Goal: Transaction & Acquisition: Purchase product/service

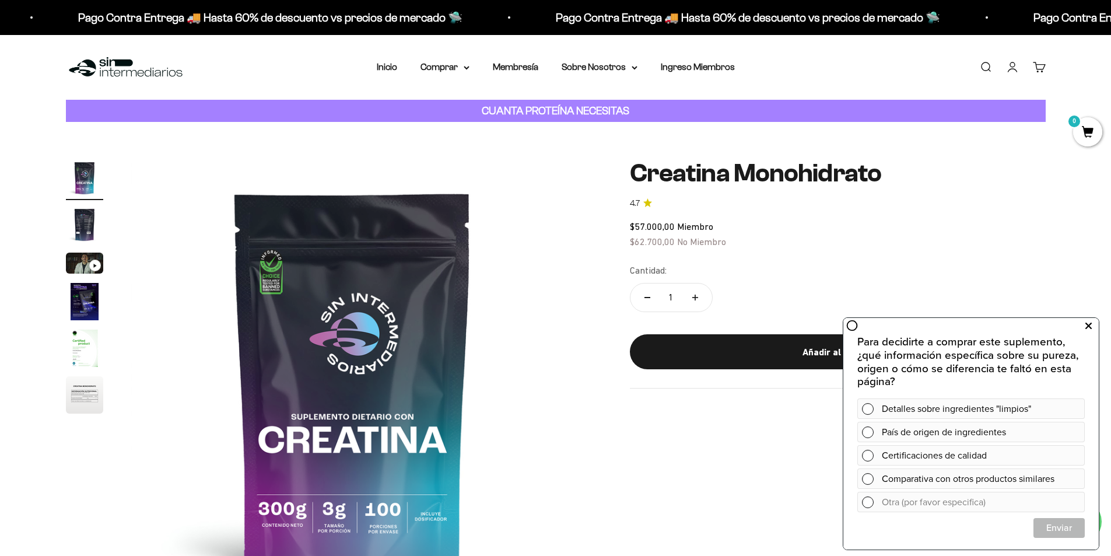
click at [1088, 324] on icon at bounding box center [1088, 325] width 6 height 15
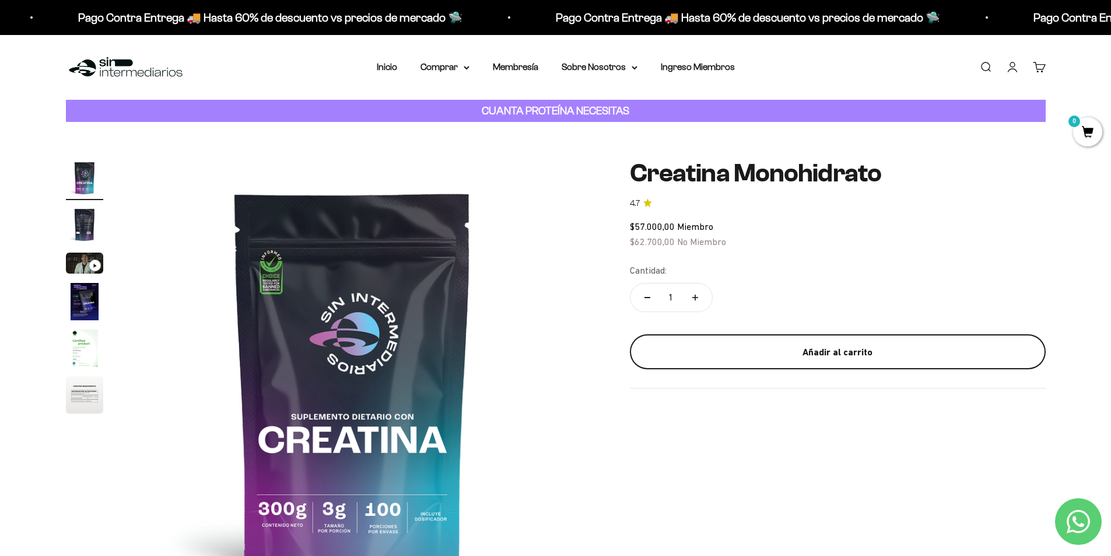
click at [835, 351] on div "Añadir al carrito" at bounding box center [837, 352] width 369 height 15
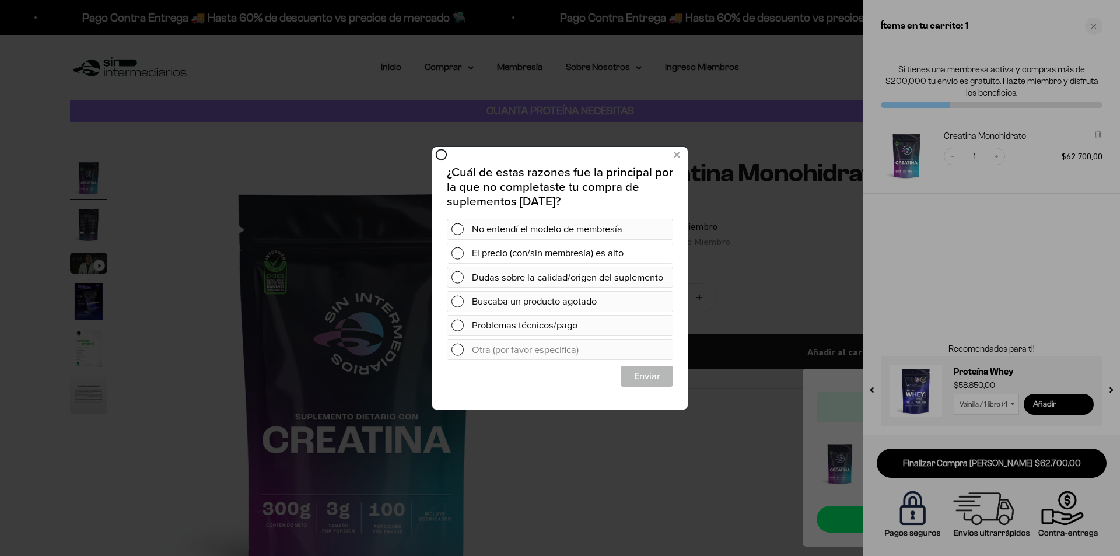
click at [457, 255] on span at bounding box center [457, 253] width 12 height 12
click at [662, 386] on span "Cerrar" at bounding box center [646, 375] width 51 height 21
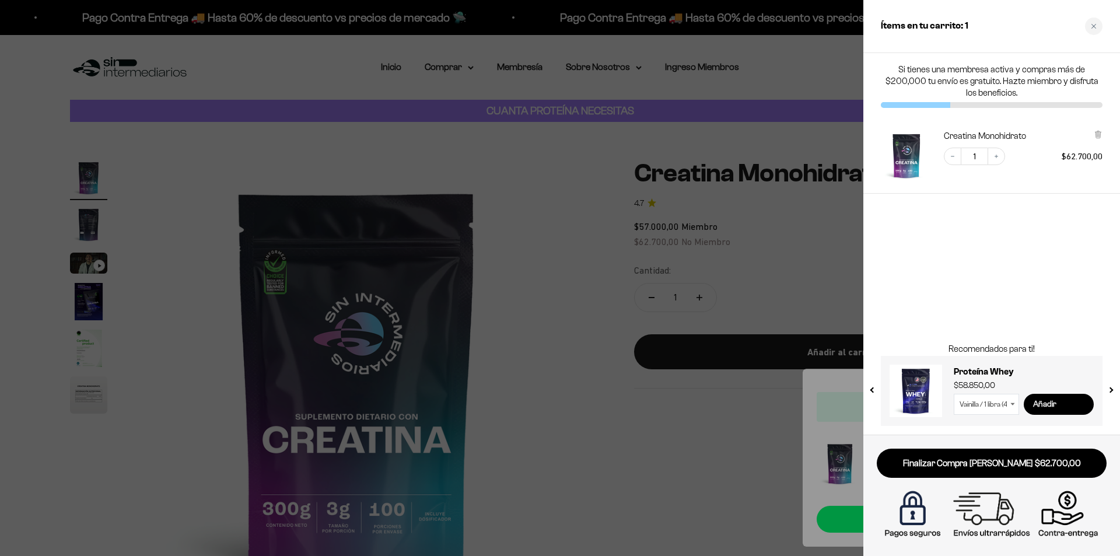
click at [1042, 402] on input "Añadir" at bounding box center [1058, 404] width 70 height 21
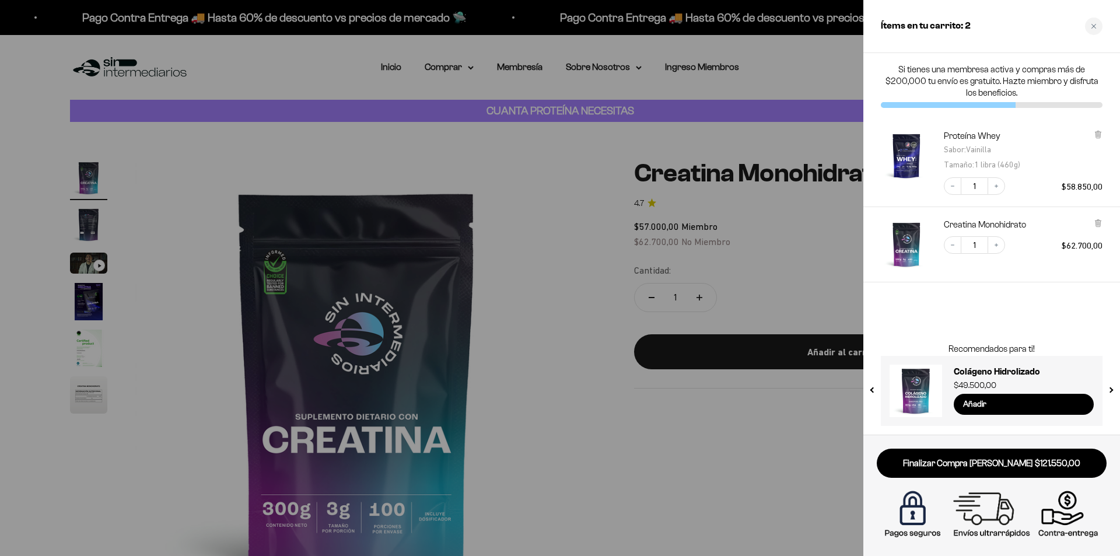
click at [1097, 129] on div "Proteína Whey Sabor : Vainilla Tamaño : 1 libra (460g) Decrease quantity 1 Incr…" at bounding box center [985, 156] width 233 height 76
click at [1098, 135] on icon at bounding box center [1097, 135] width 5 height 6
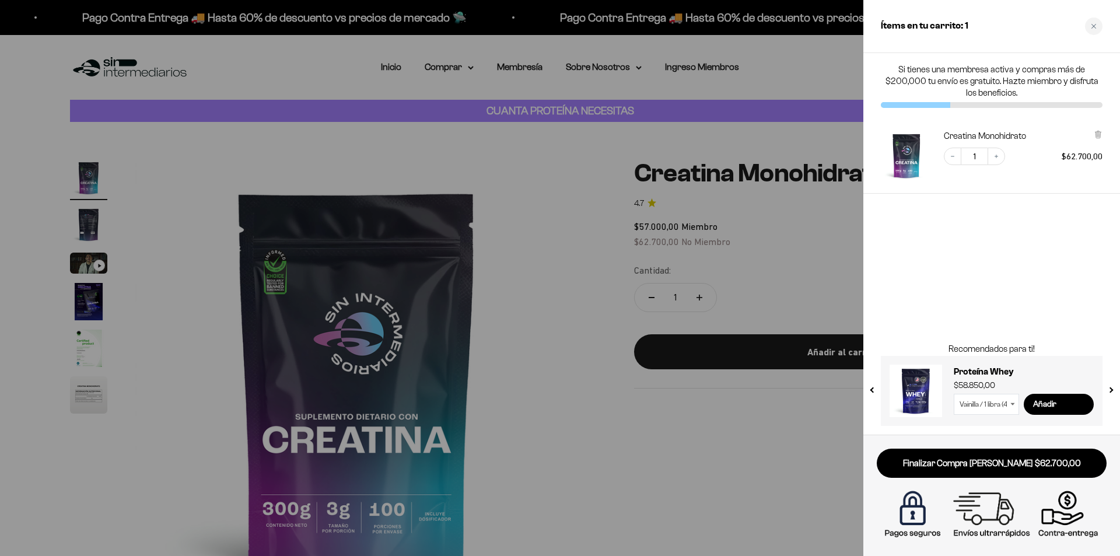
click at [998, 460] on link "Finalizar Compra [PERSON_NAME] $62.700,00" at bounding box center [991, 463] width 230 height 30
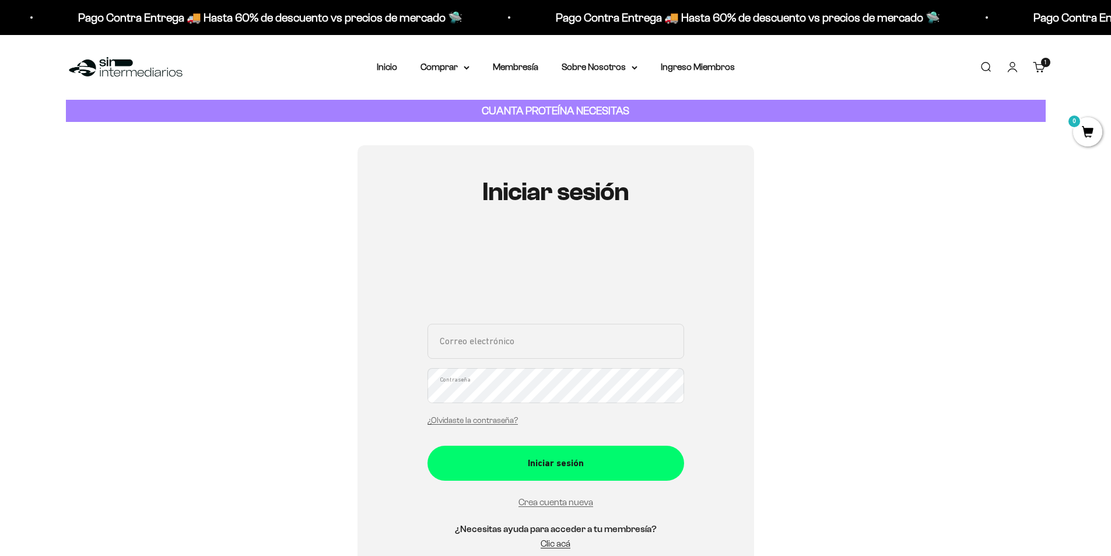
click at [491, 342] on input "Correo electrónico" at bounding box center [555, 341] width 257 height 35
type input "rud.quintero@udea.edu.co"
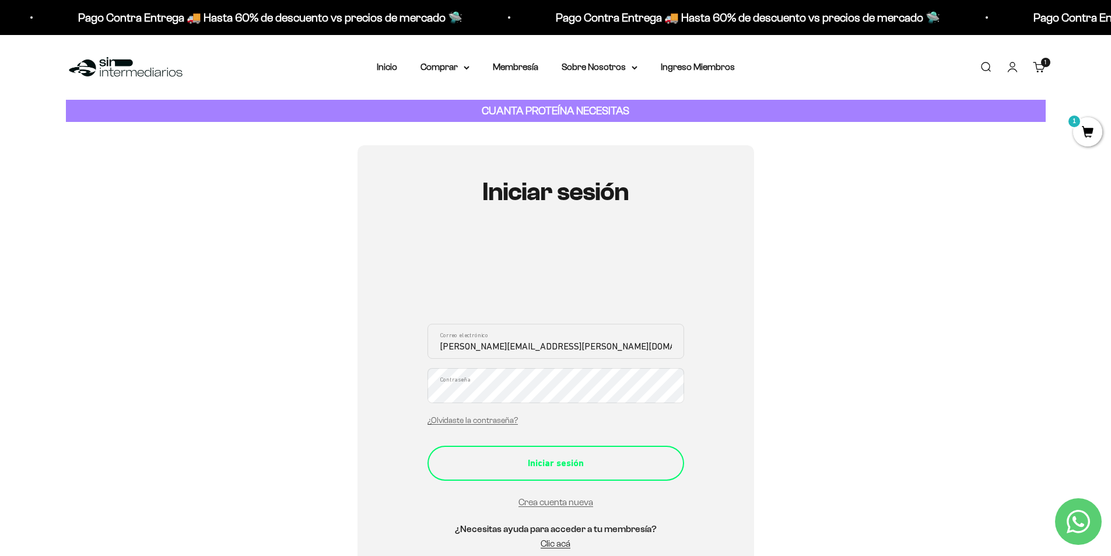
click at [555, 469] on div "Iniciar sesión" at bounding box center [556, 462] width 210 height 15
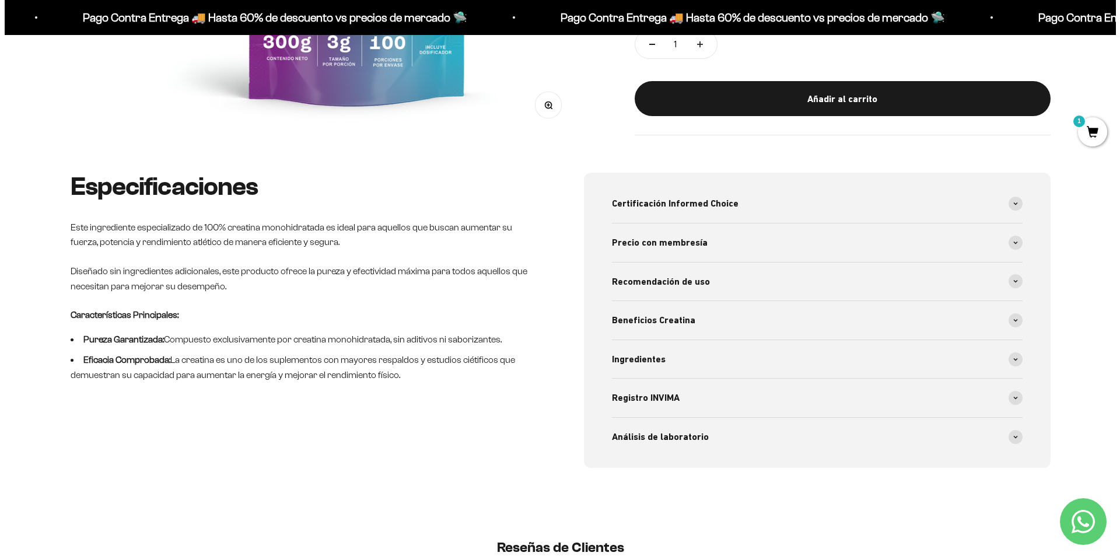
scroll to position [233, 0]
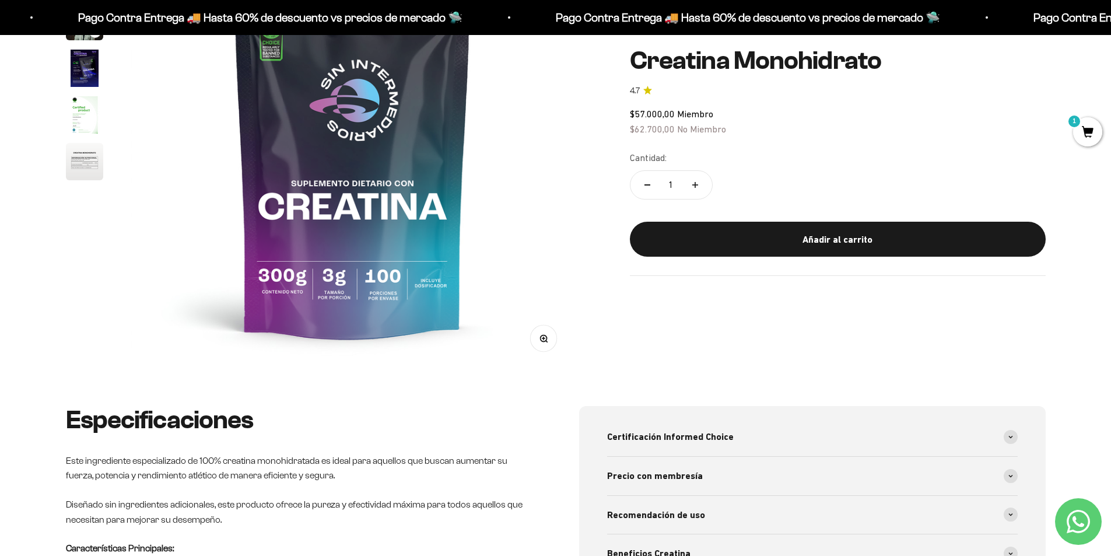
click at [1086, 128] on span "1" at bounding box center [1087, 131] width 29 height 29
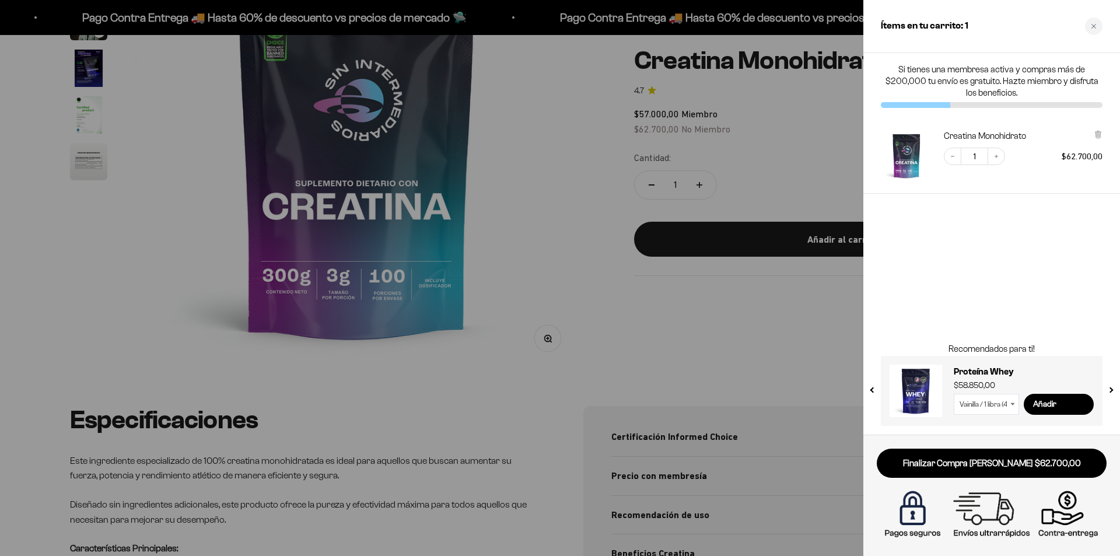
click at [1011, 406] on select "Vainilla / 1 libra (460g) Vainilla / 2 libras (910g) Vainilla / 5 libras (2280g…" at bounding box center [985, 404] width 65 height 21
select select "42478107558097"
click at [953, 394] on select "Vainilla / 1 libra (460g) Vainilla / 2 libras (910g) Vainilla / 5 libras (2280g…" at bounding box center [985, 404] width 65 height 21
click at [1110, 390] on button "next slide / item" at bounding box center [1110, 387] width 10 height 70
click at [1110, 387] on button "next slide / item" at bounding box center [1110, 387] width 10 height 70
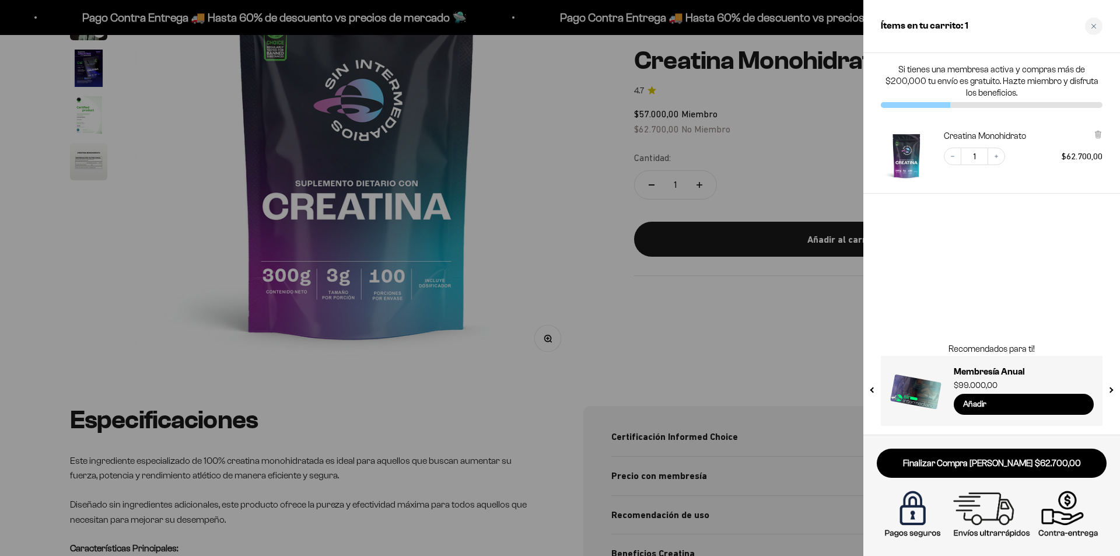
click at [1110, 387] on button "next slide / item" at bounding box center [1110, 387] width 10 height 70
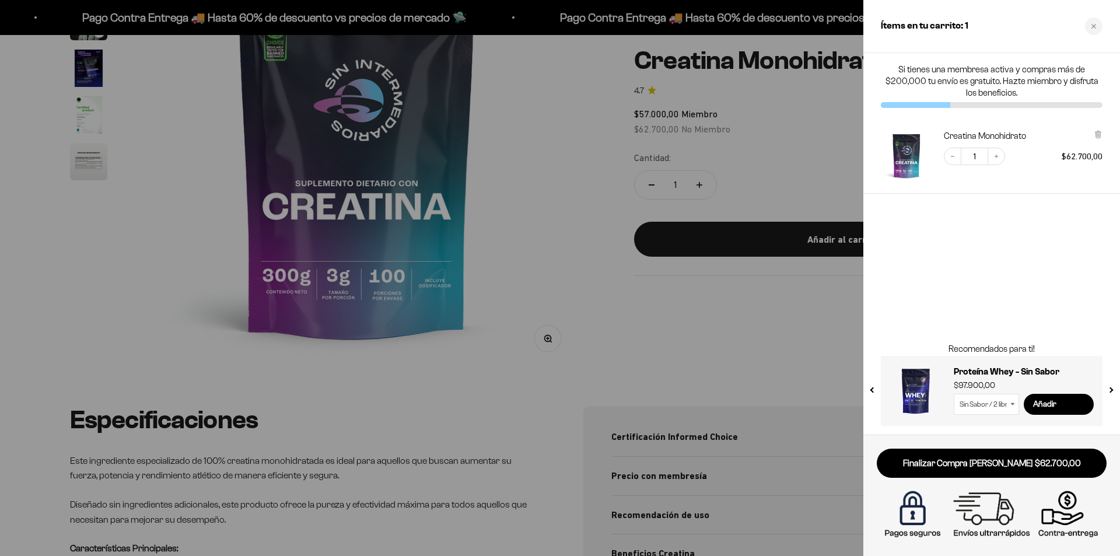
click at [880, 390] on div "Recomendados para ti! Proteína Whey - Sin Sabor $97.900,00 Sin Sabor / 2 libras…" at bounding box center [991, 383] width 257 height 101
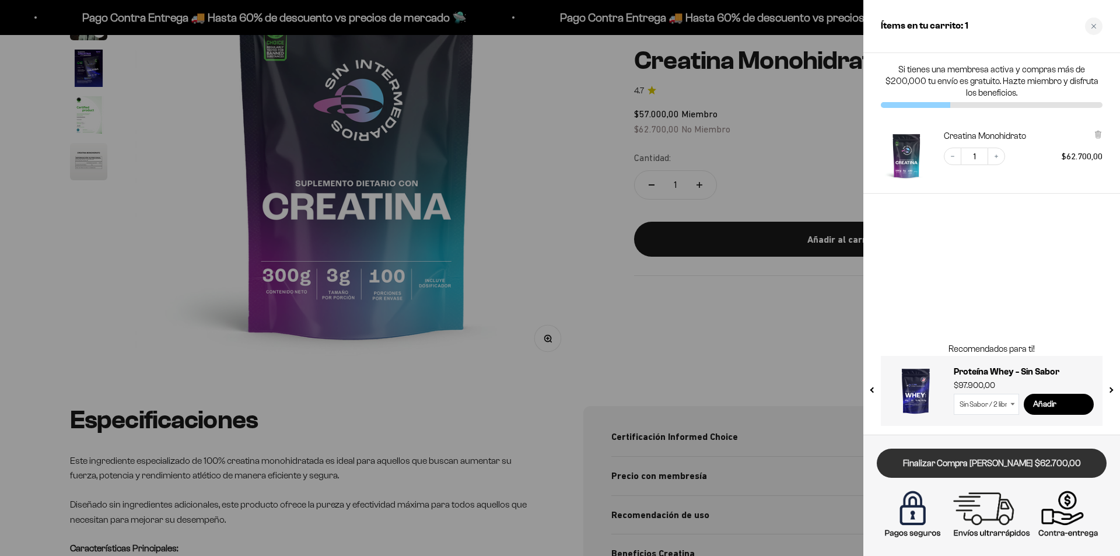
click at [984, 460] on link "Finalizar Compra [PERSON_NAME] $62.700,00" at bounding box center [991, 463] width 230 height 30
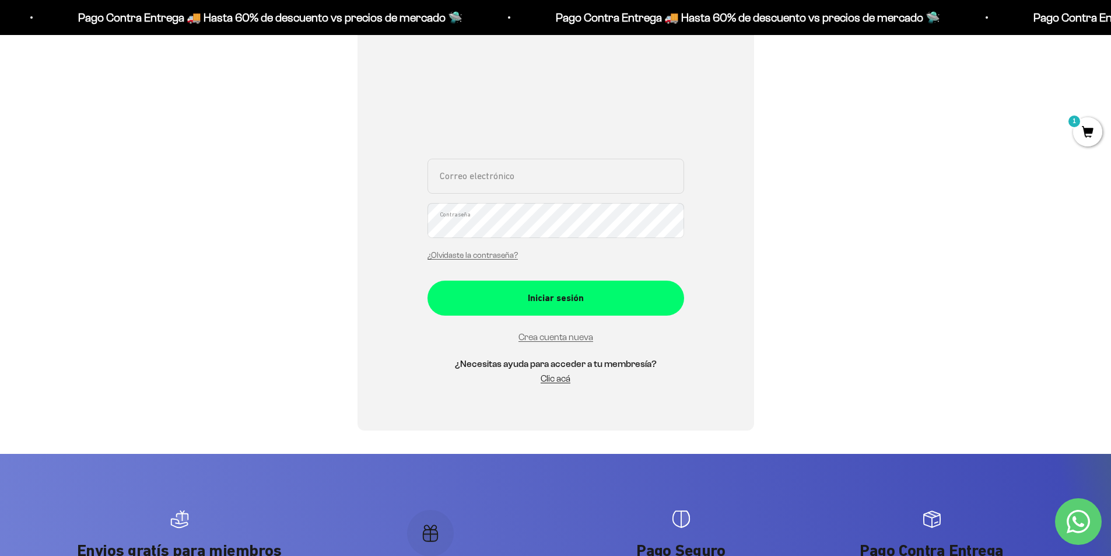
scroll to position [58, 0]
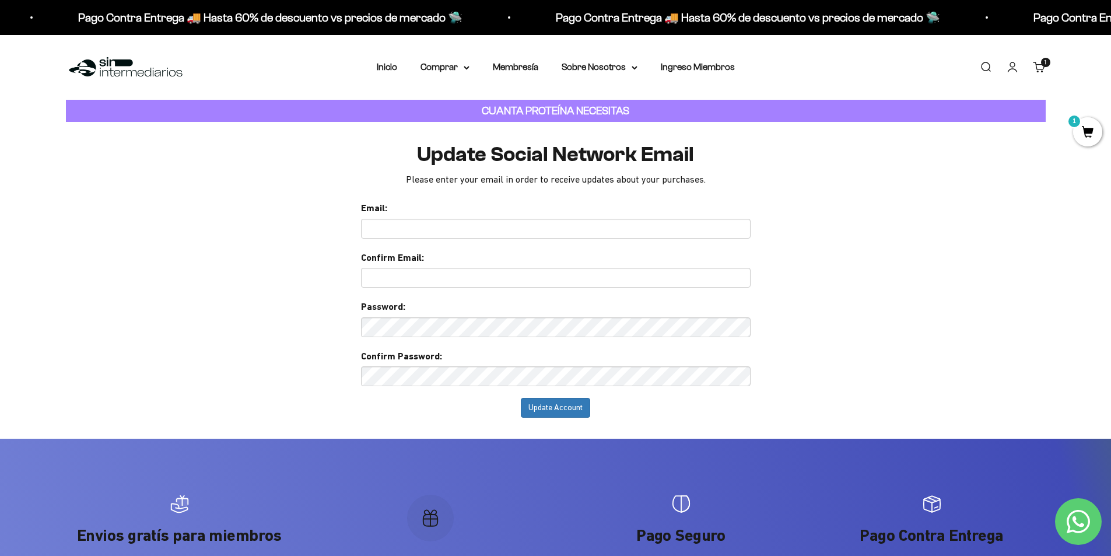
click at [479, 229] on input "text" at bounding box center [556, 229] width 390 height 20
type input "[EMAIL_ADDRESS][DOMAIN_NAME]"
click at [514, 280] on input "text" at bounding box center [556, 278] width 390 height 20
type input "[EMAIL_ADDRESS][DOMAIN_NAME]"
click at [548, 405] on input "Update Account" at bounding box center [555, 408] width 69 height 20
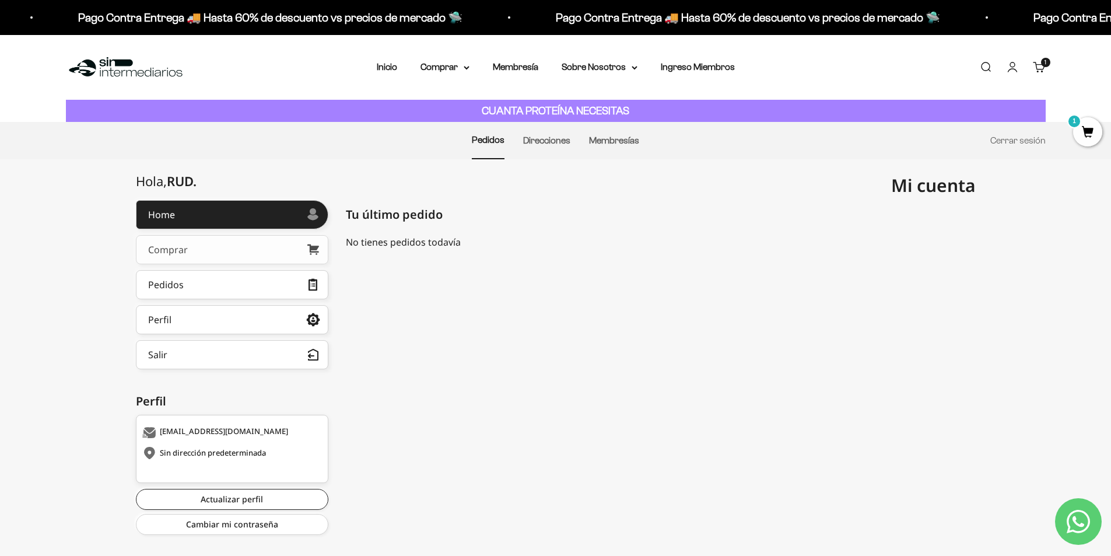
click at [231, 253] on link "Comprar" at bounding box center [232, 249] width 192 height 29
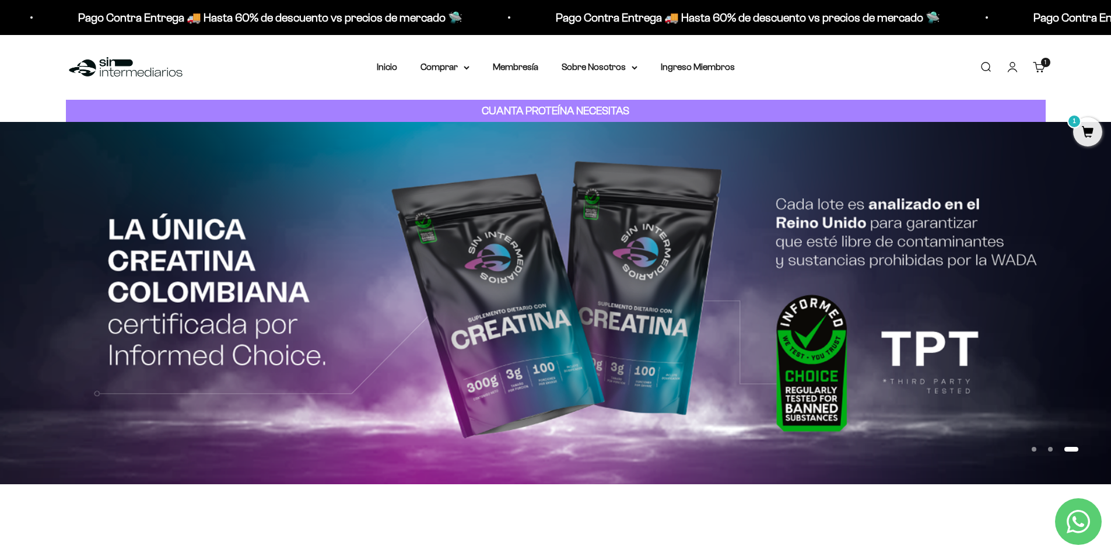
click at [632, 257] on img at bounding box center [555, 303] width 1111 height 362
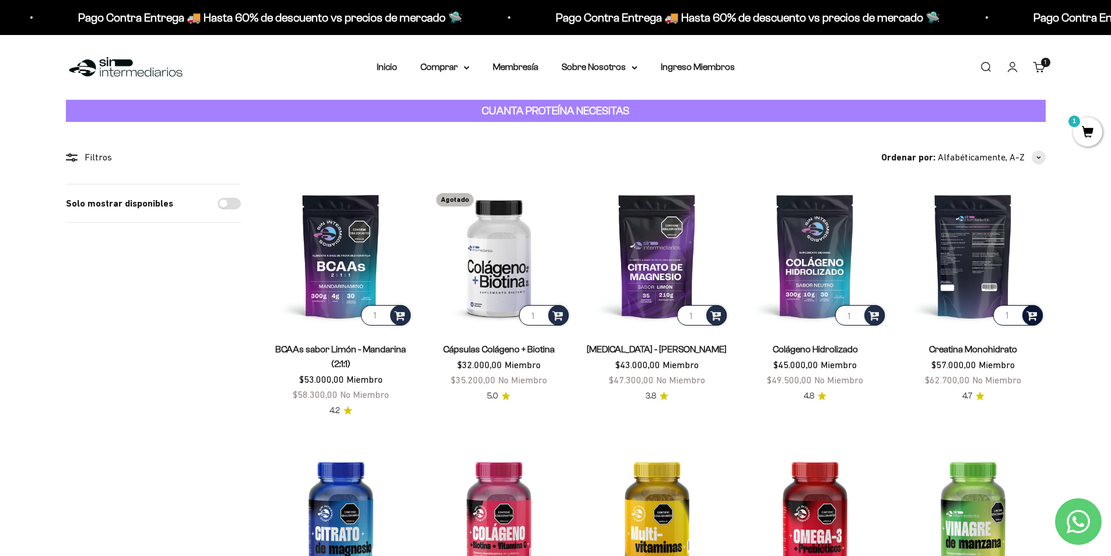
click at [1029, 316] on span at bounding box center [1031, 314] width 11 height 13
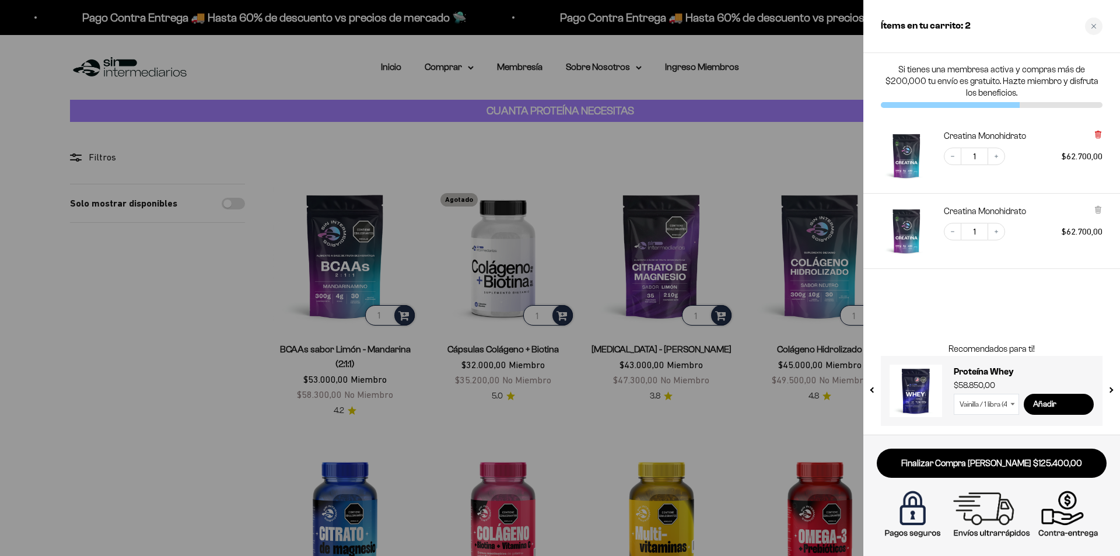
click at [1095, 132] on icon at bounding box center [1097, 135] width 5 height 6
click at [431, 417] on div at bounding box center [560, 278] width 1120 height 556
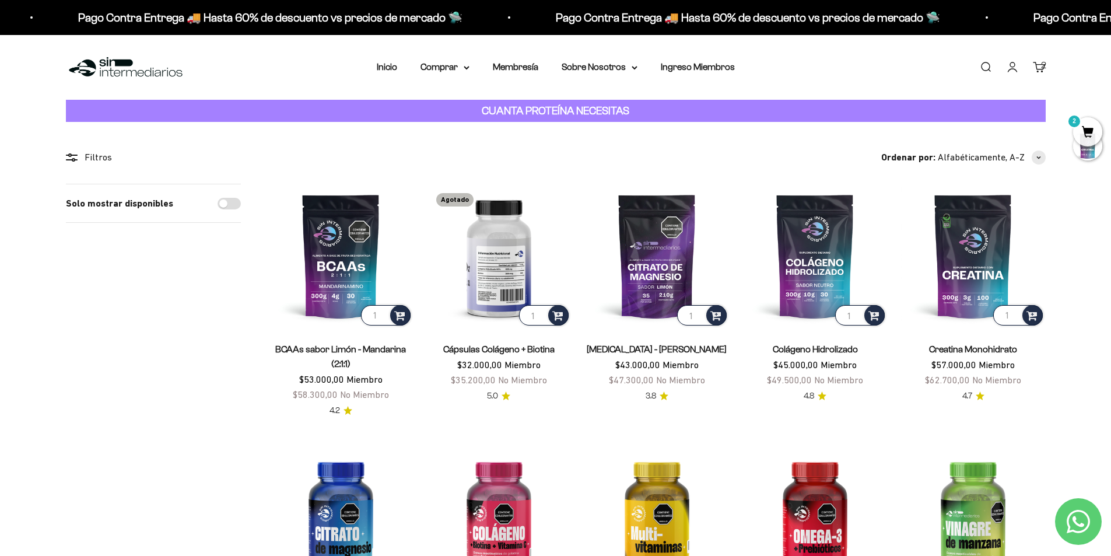
click at [487, 272] on img at bounding box center [499, 256] width 144 height 144
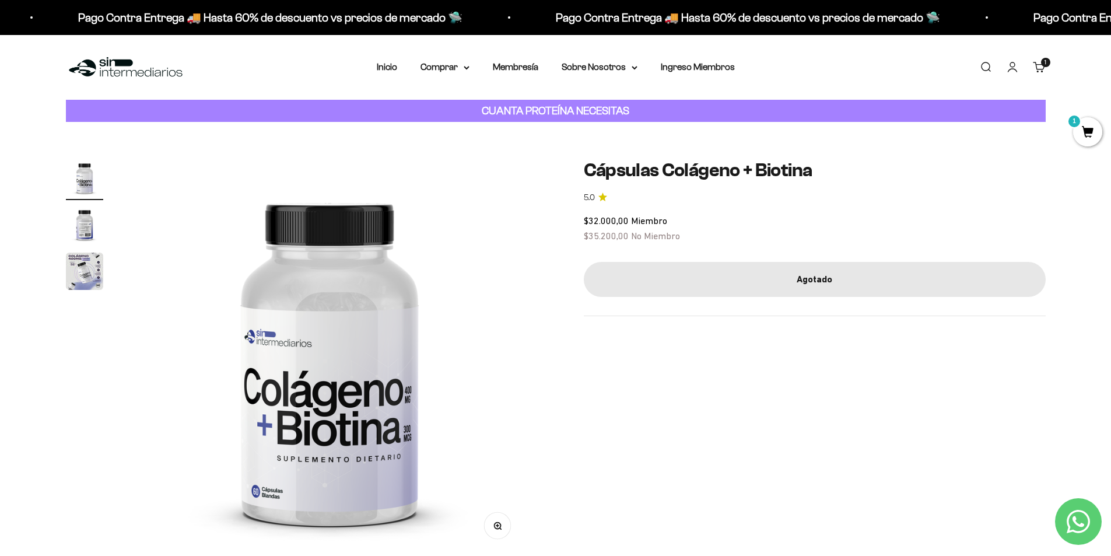
click at [668, 235] on span "No Miembro" at bounding box center [655, 235] width 49 height 10
click at [389, 68] on link "Inicio" at bounding box center [387, 67] width 20 height 10
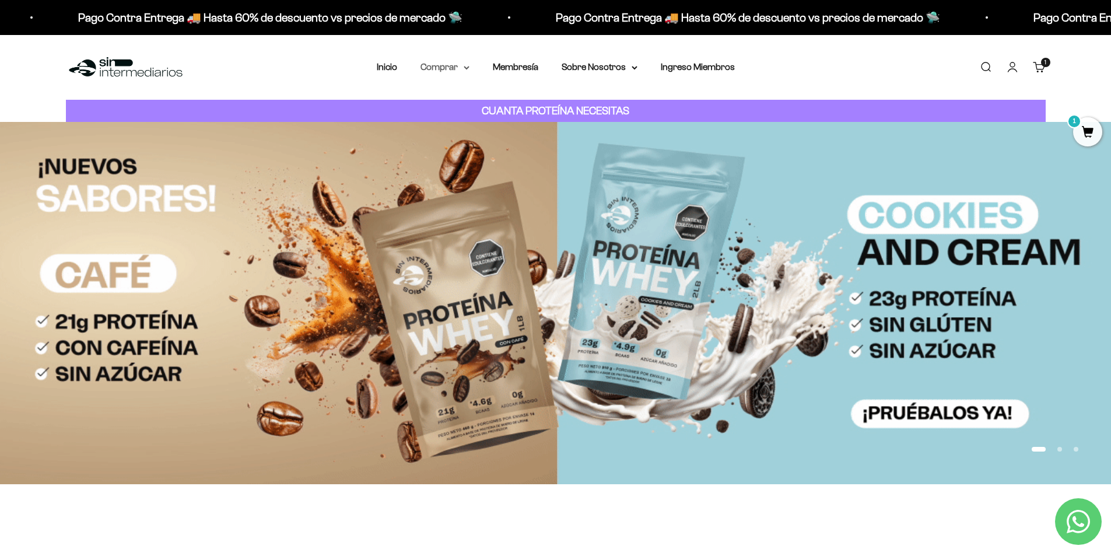
click at [446, 70] on summary "Comprar" at bounding box center [444, 66] width 49 height 15
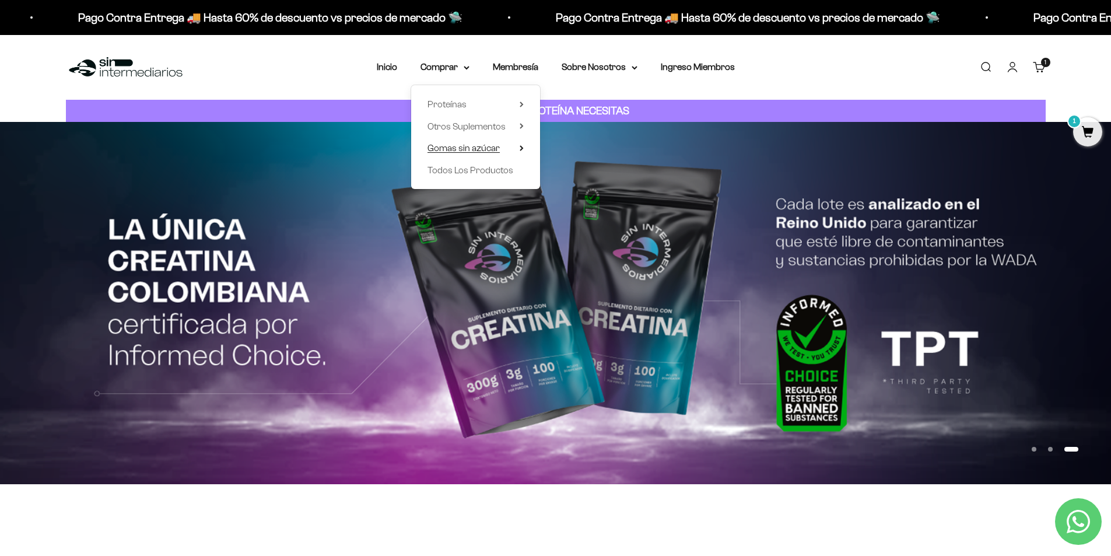
click at [514, 148] on summary "Gomas sin azúcar" at bounding box center [475, 148] width 96 height 15
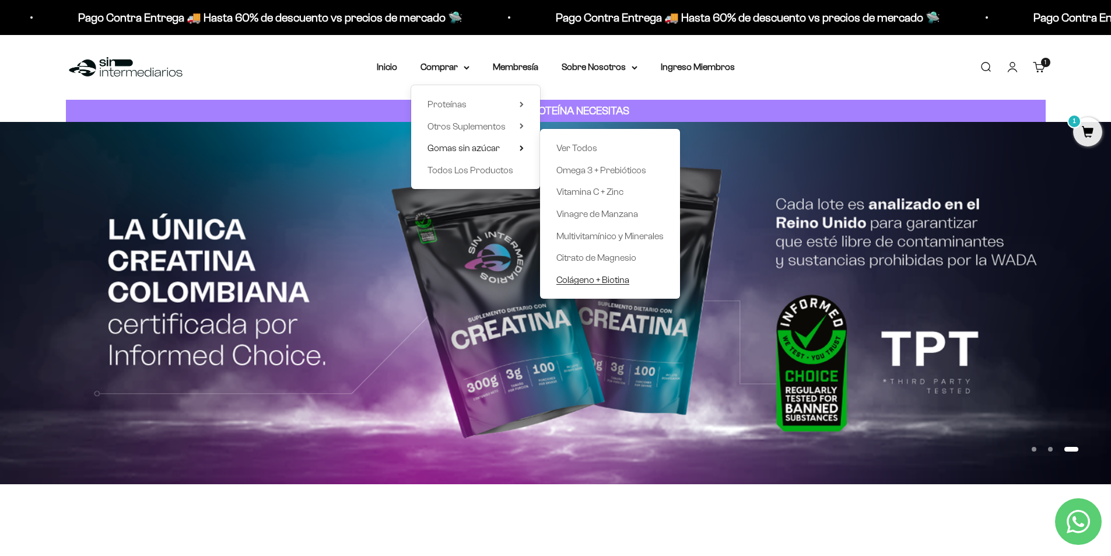
click at [612, 277] on span "Colágeno + Biotina" at bounding box center [592, 280] width 73 height 10
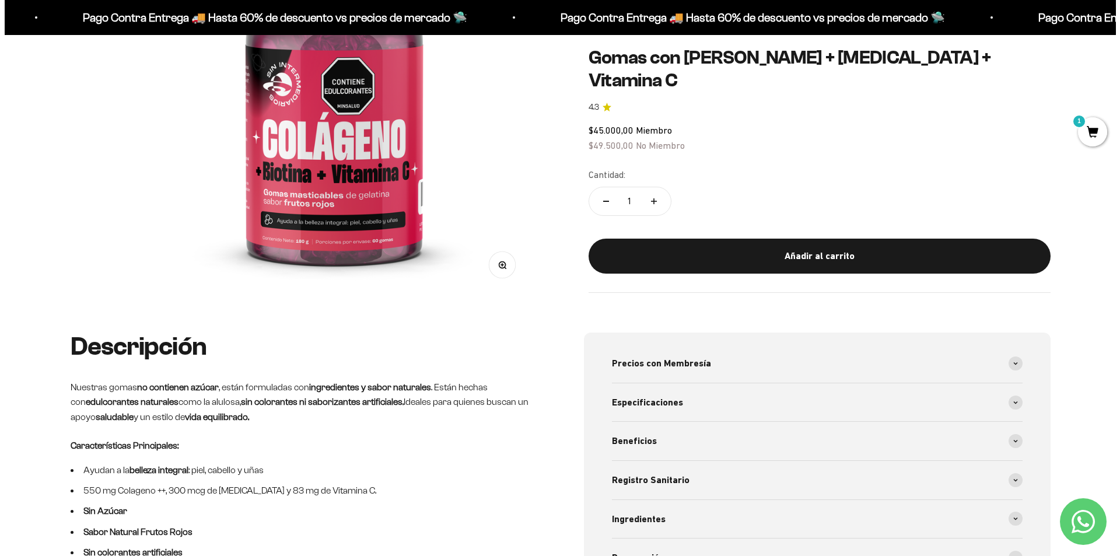
scroll to position [292, 0]
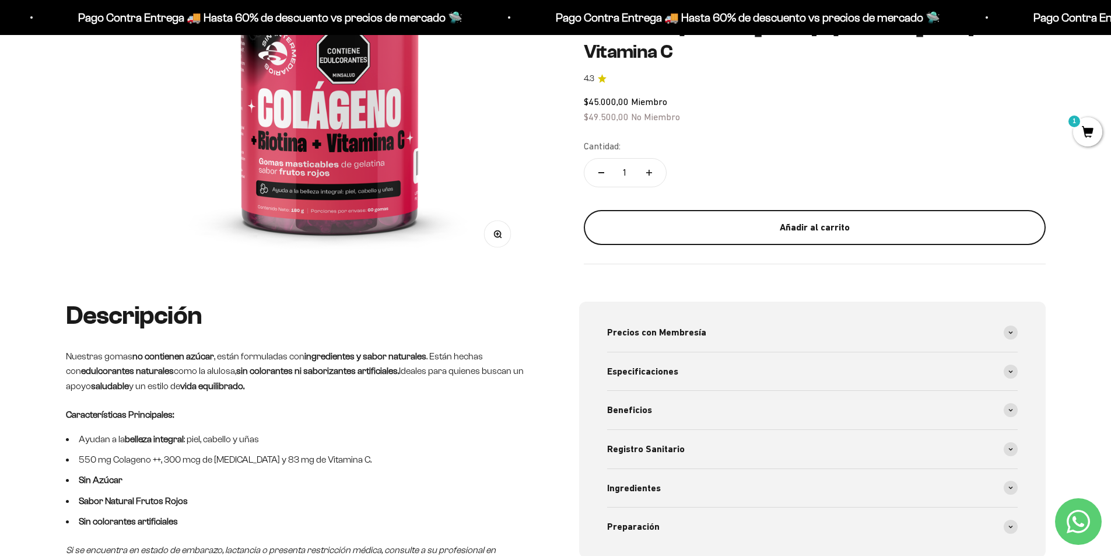
click at [815, 228] on div "Añadir al carrito" at bounding box center [814, 227] width 415 height 15
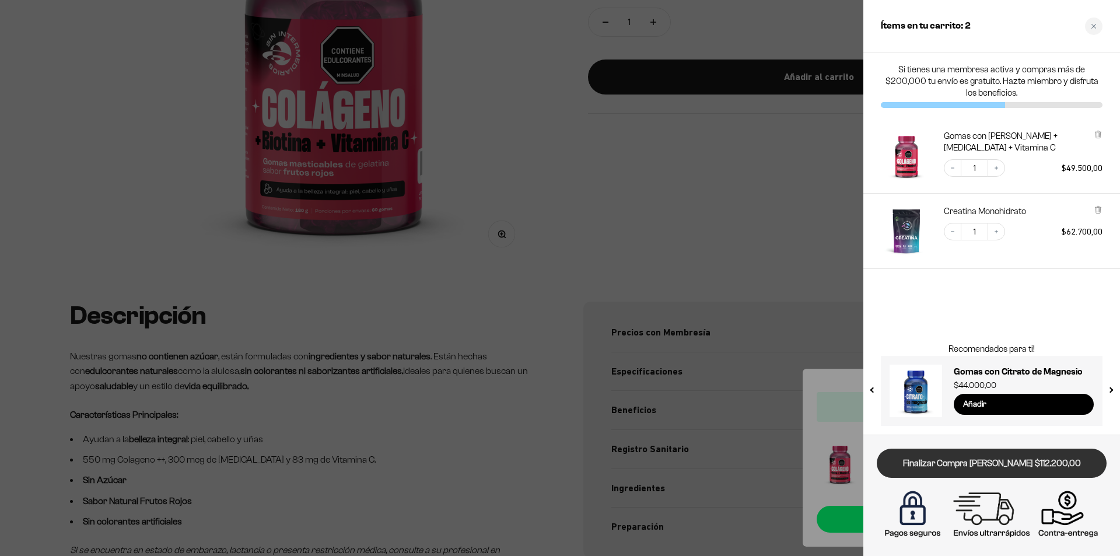
click at [1009, 462] on link "Finalizar Compra Segura $112.200,00" at bounding box center [991, 463] width 230 height 30
